Goal: Information Seeking & Learning: Learn about a topic

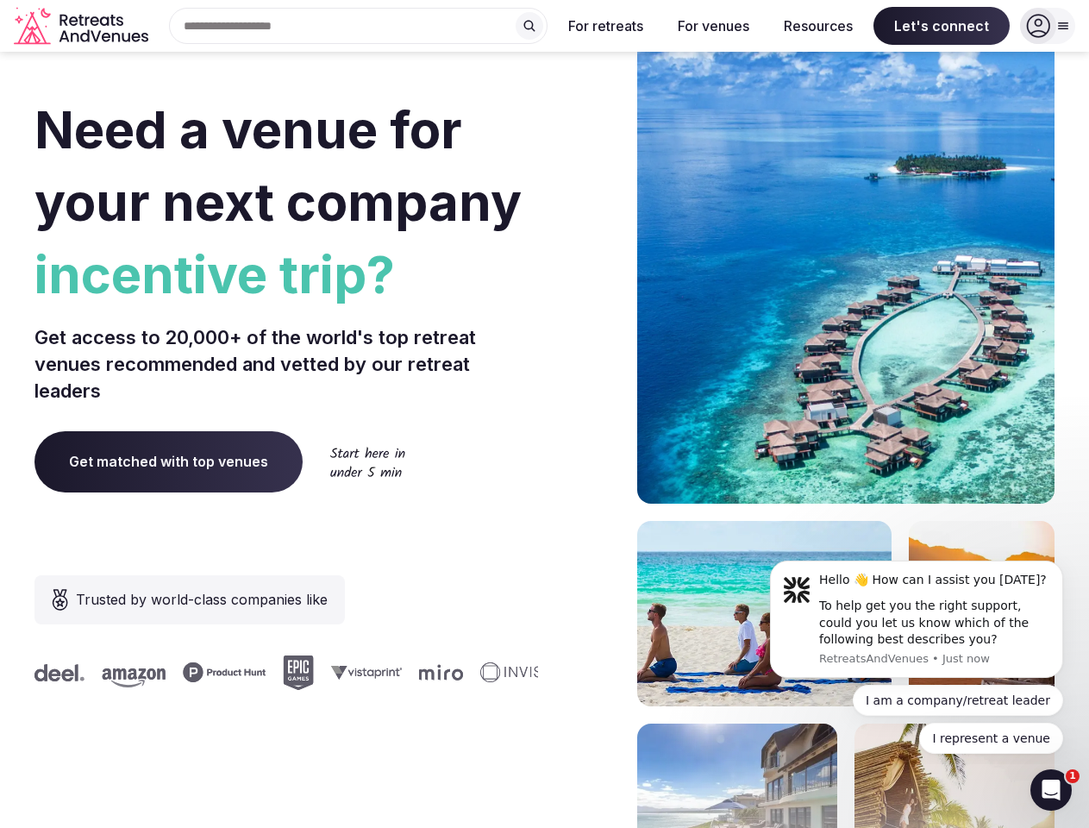
click at [544, 414] on div "Need a venue for your next company incentive trip? Get access to 20,000+ of the…" at bounding box center [545, 516] width 1020 height 1039
click at [359, 26] on div "Search Popular Destinations [GEOGRAPHIC_DATA], [GEOGRAPHIC_DATA] [GEOGRAPHIC_DA…" at bounding box center [351, 26] width 392 height 36
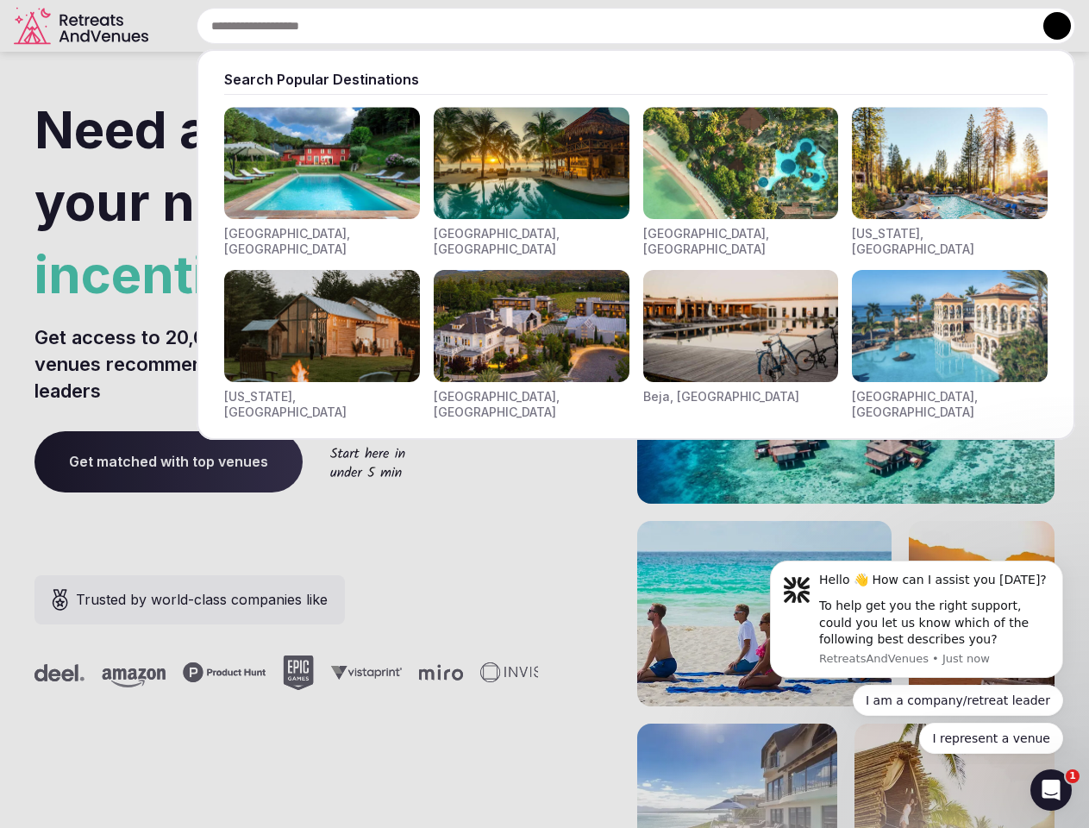
click at [530, 26] on input "text" at bounding box center [636, 26] width 879 height 36
click at [606, 26] on input "text" at bounding box center [636, 26] width 879 height 36
click at [713, 26] on input "text" at bounding box center [636, 26] width 879 height 36
click at [819, 26] on input "text" at bounding box center [636, 26] width 879 height 36
click at [942, 26] on input "text" at bounding box center [636, 26] width 879 height 36
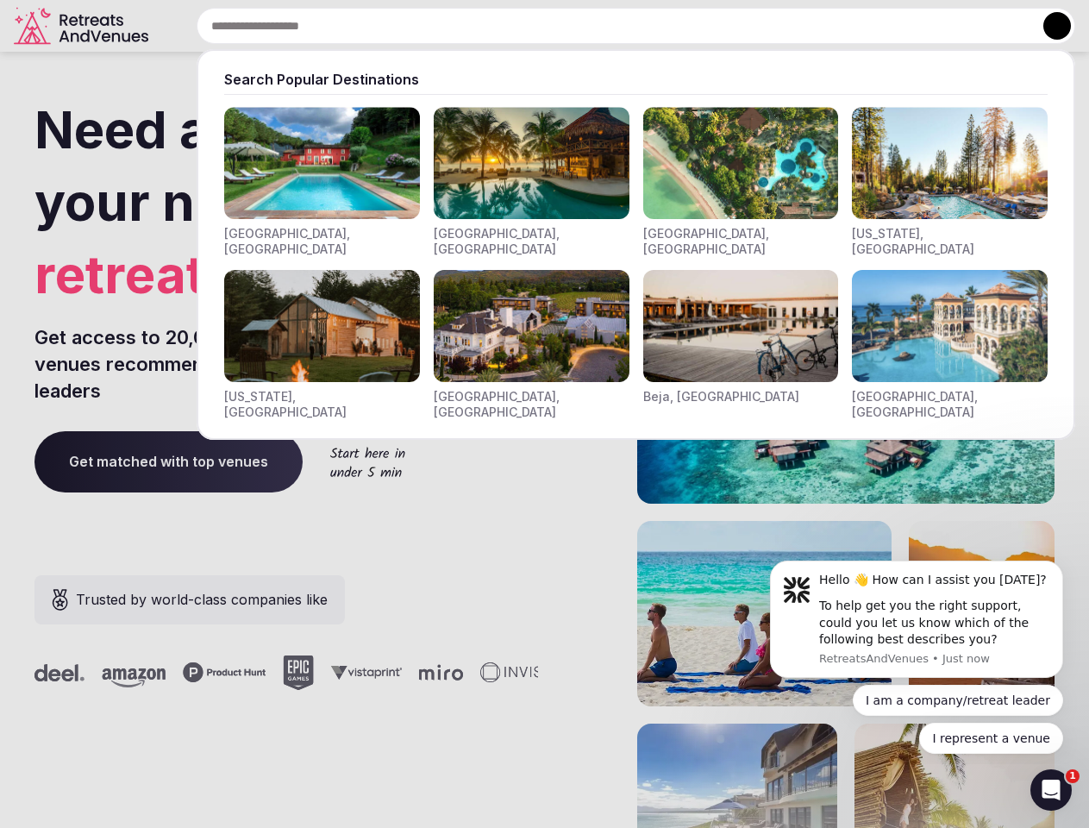
click at [1048, 26] on button at bounding box center [1058, 26] width 28 height 28
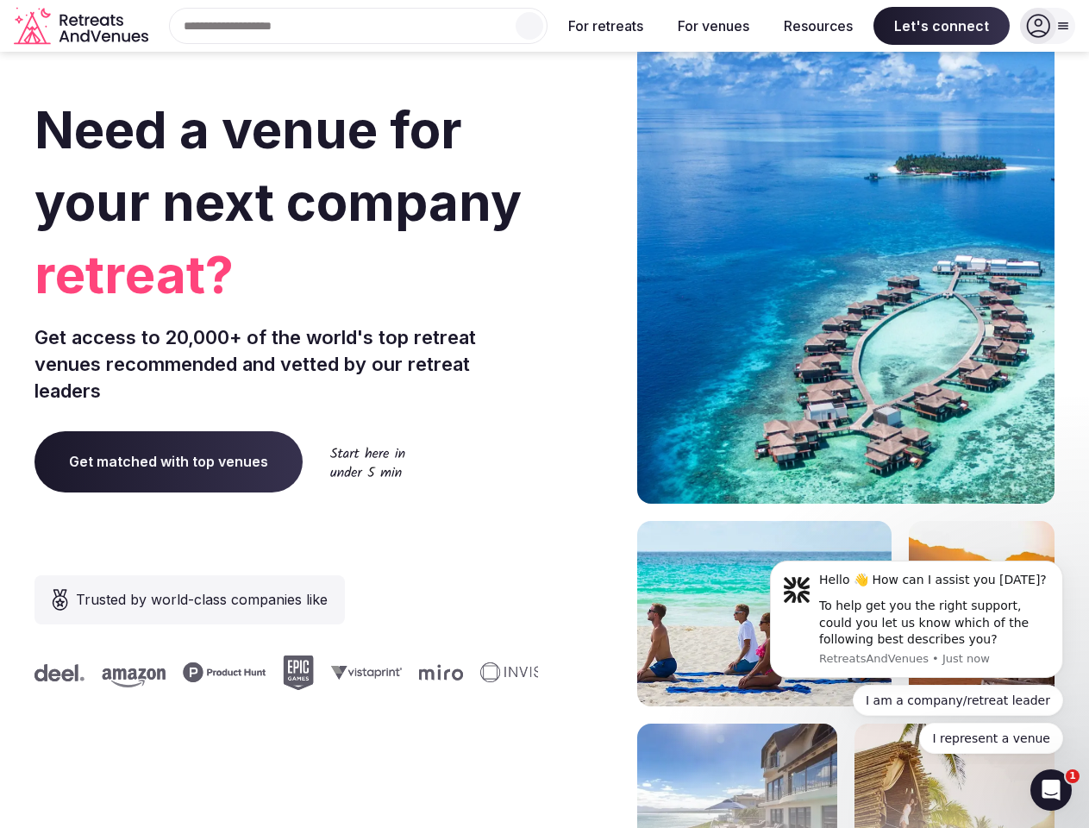
click at [917, 619] on div "To help get you the right support, could you let us know which of the following…" at bounding box center [934, 623] width 231 height 51
